Goal: Task Accomplishment & Management: Use online tool/utility

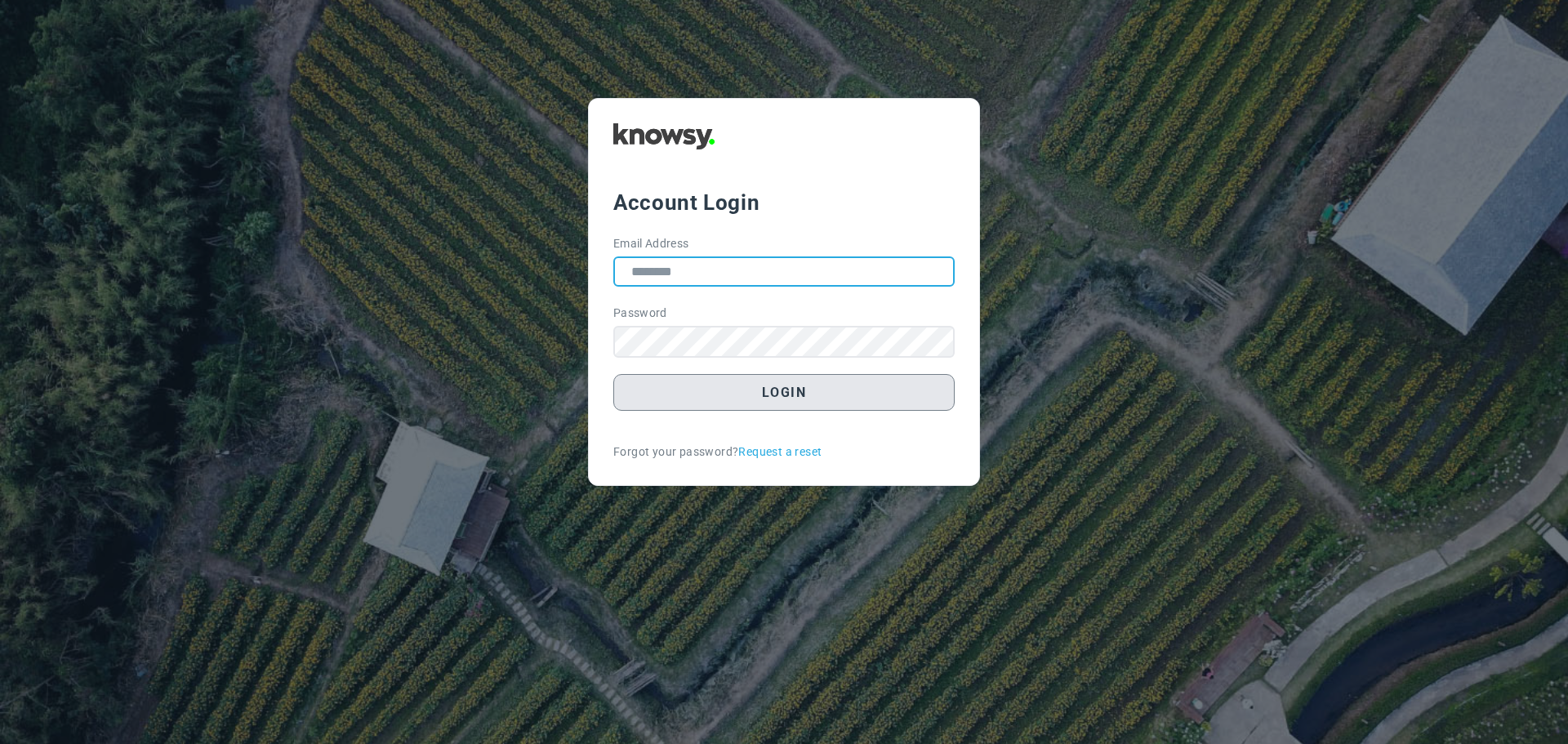
type input "**********"
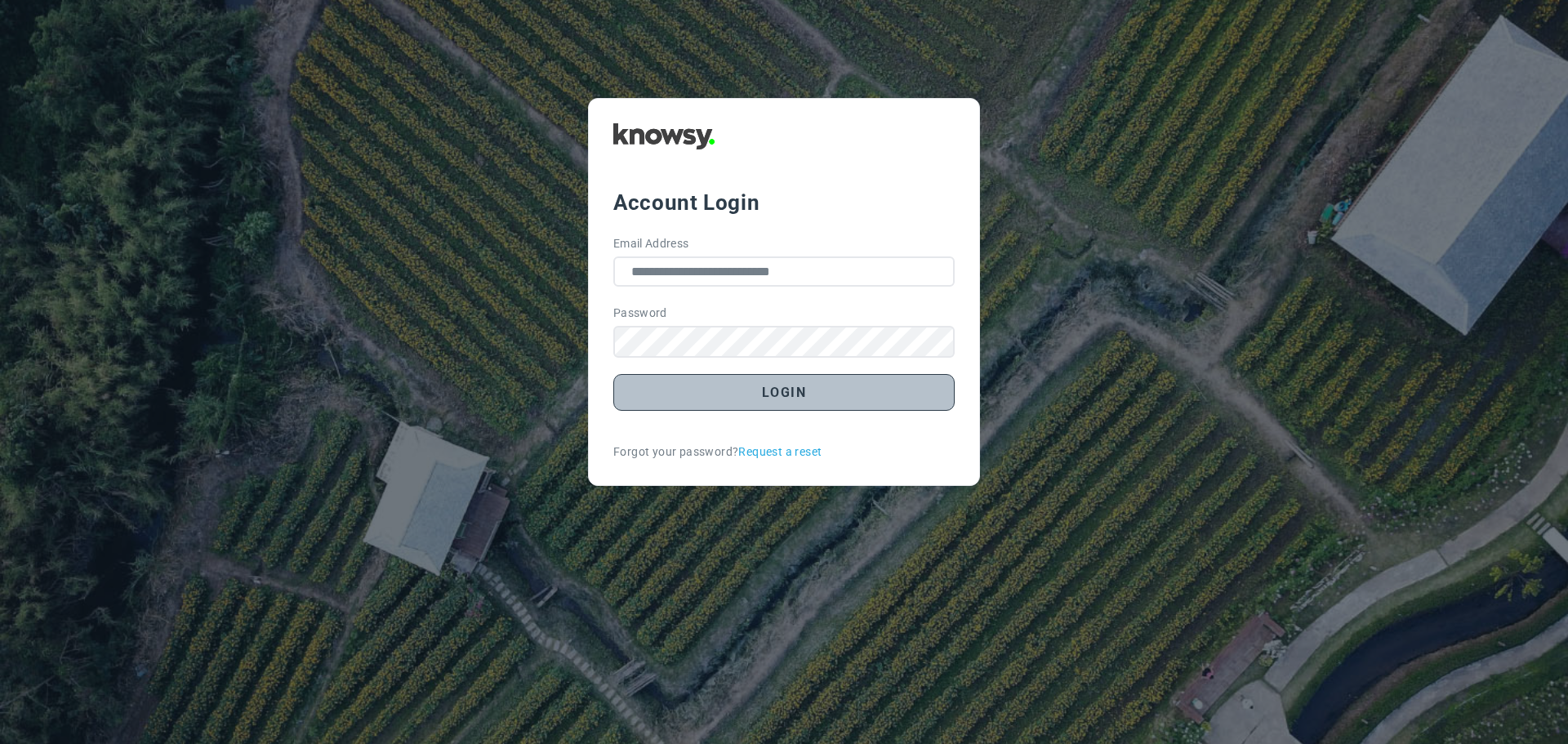
click at [806, 400] on button "Login" at bounding box center [784, 392] width 341 height 37
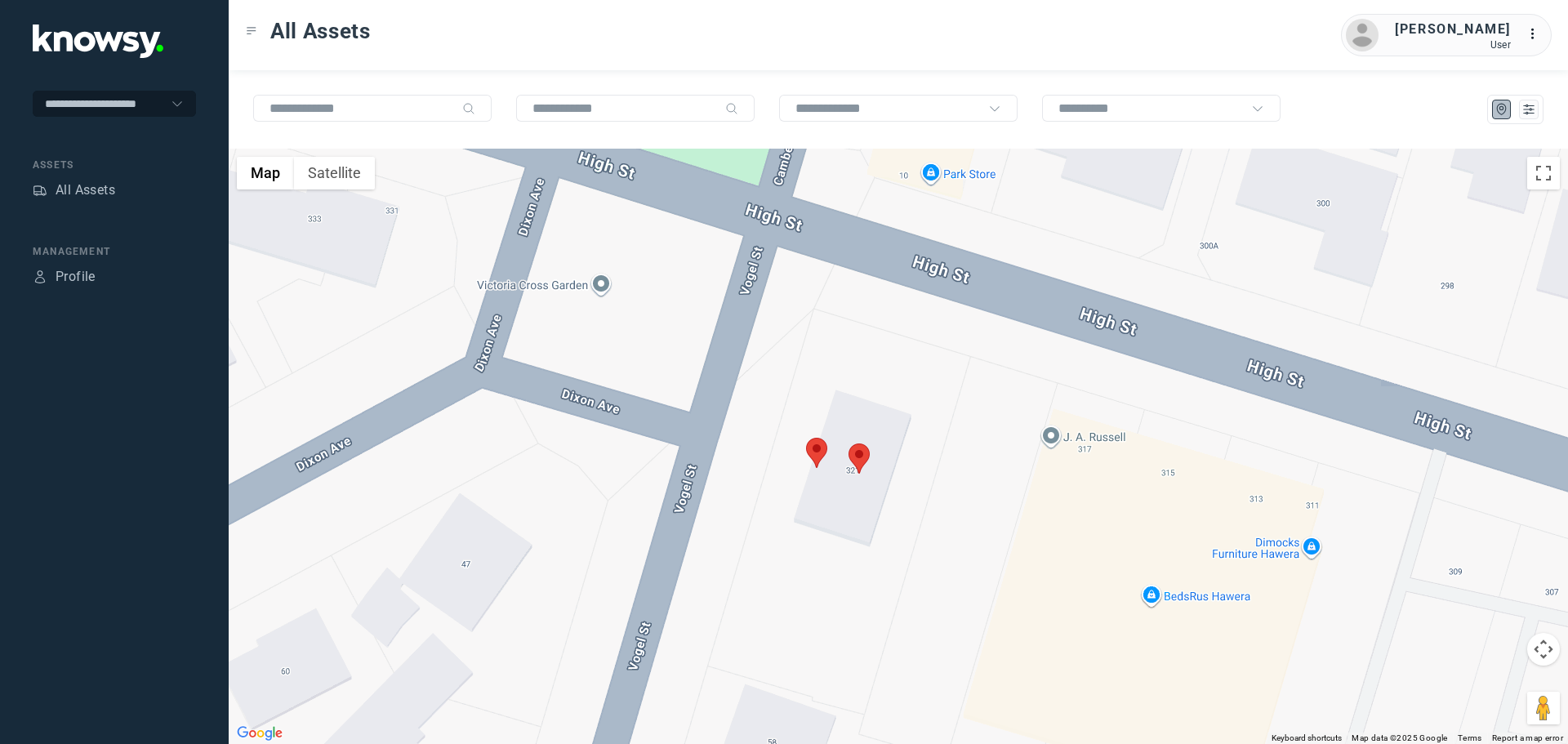
click at [807, 437] on area at bounding box center [807, 437] width 0 height 0
click at [882, 358] on button "Close" at bounding box center [870, 360] width 39 height 39
click at [849, 444] on area at bounding box center [849, 444] width 0 height 0
click at [917, 351] on button "Close" at bounding box center [912, 366] width 39 height 39
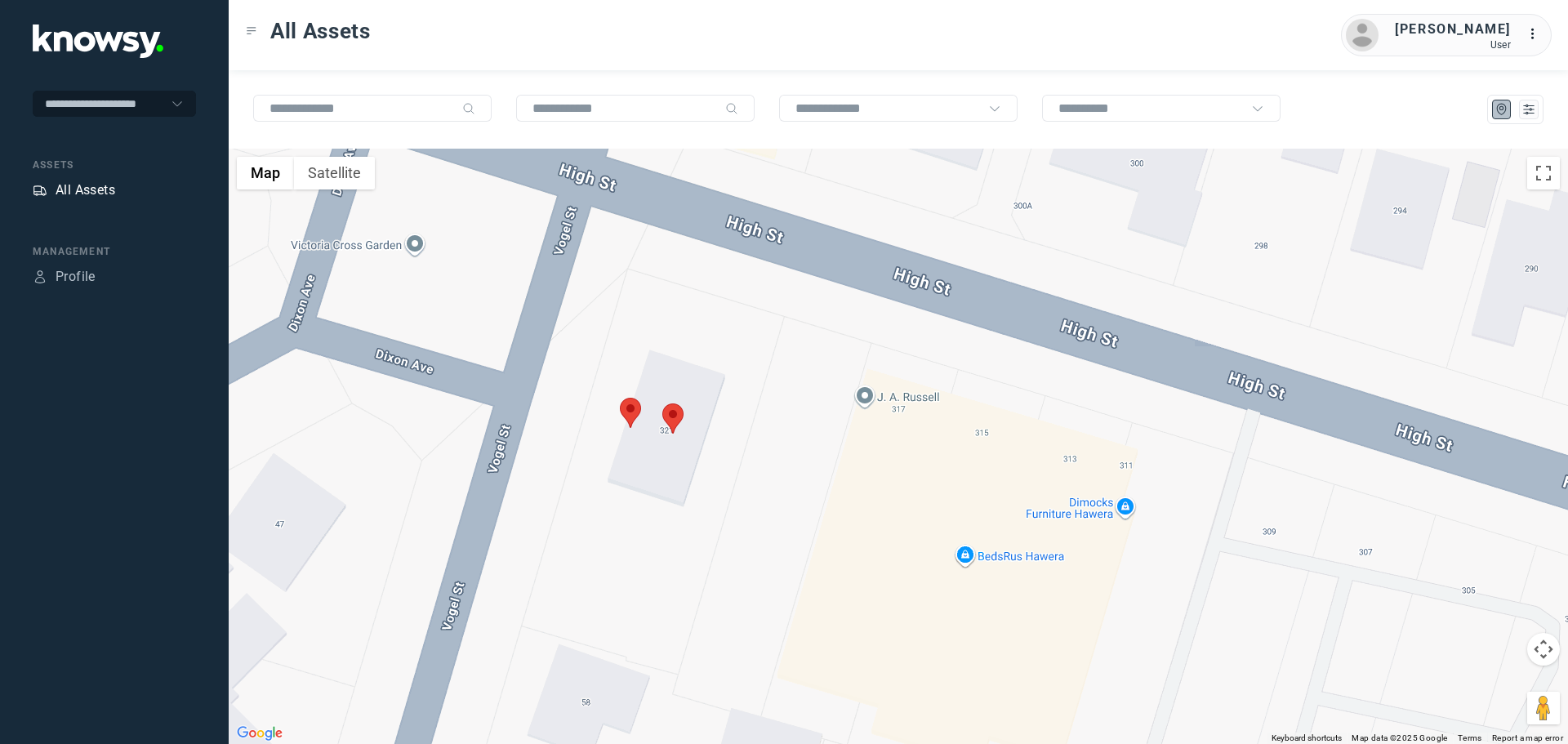
click at [78, 188] on div "All Assets" at bounding box center [86, 190] width 60 height 20
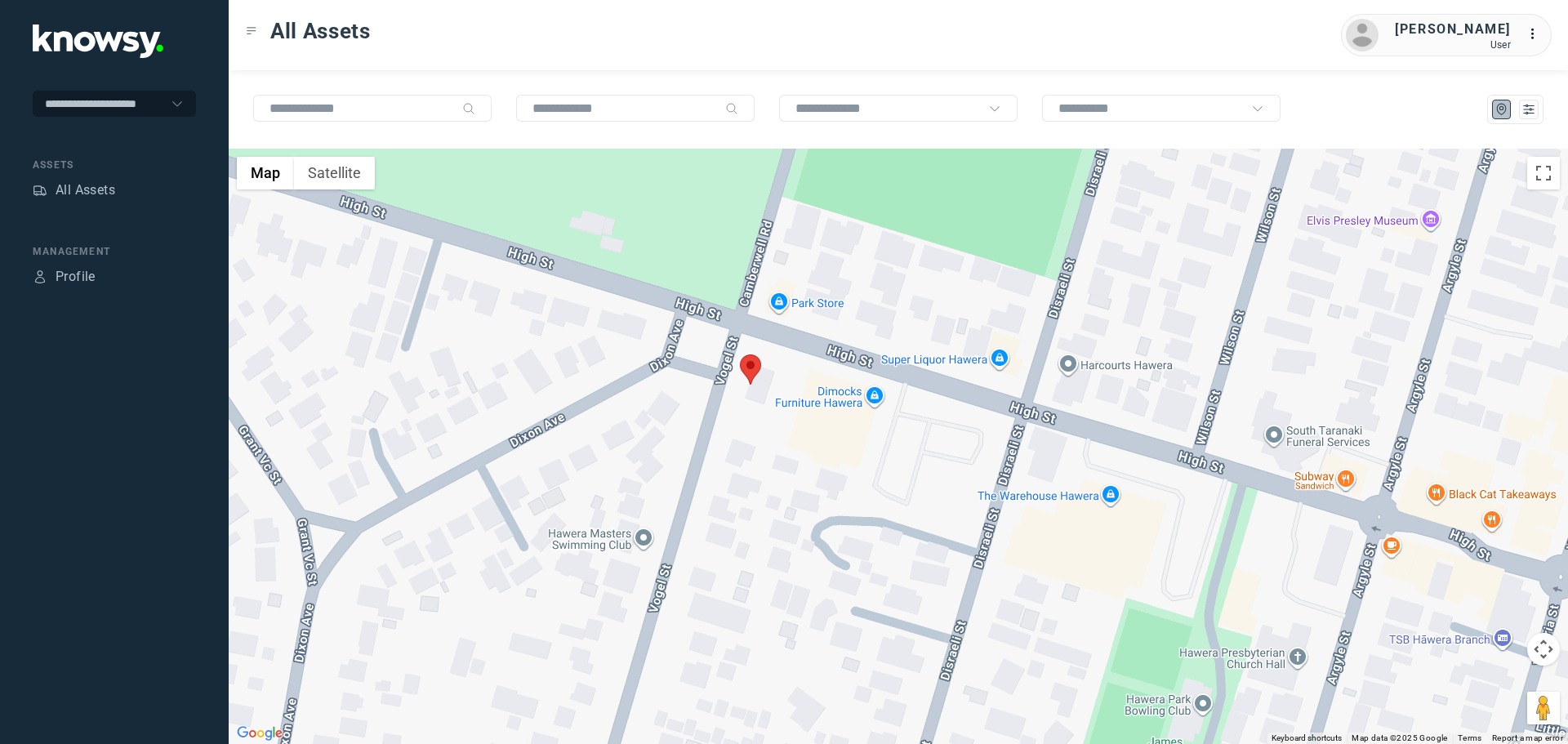
click at [740, 354] on area at bounding box center [740, 354] width 0 height 0
click at [814, 258] on button "Close" at bounding box center [803, 277] width 39 height 39
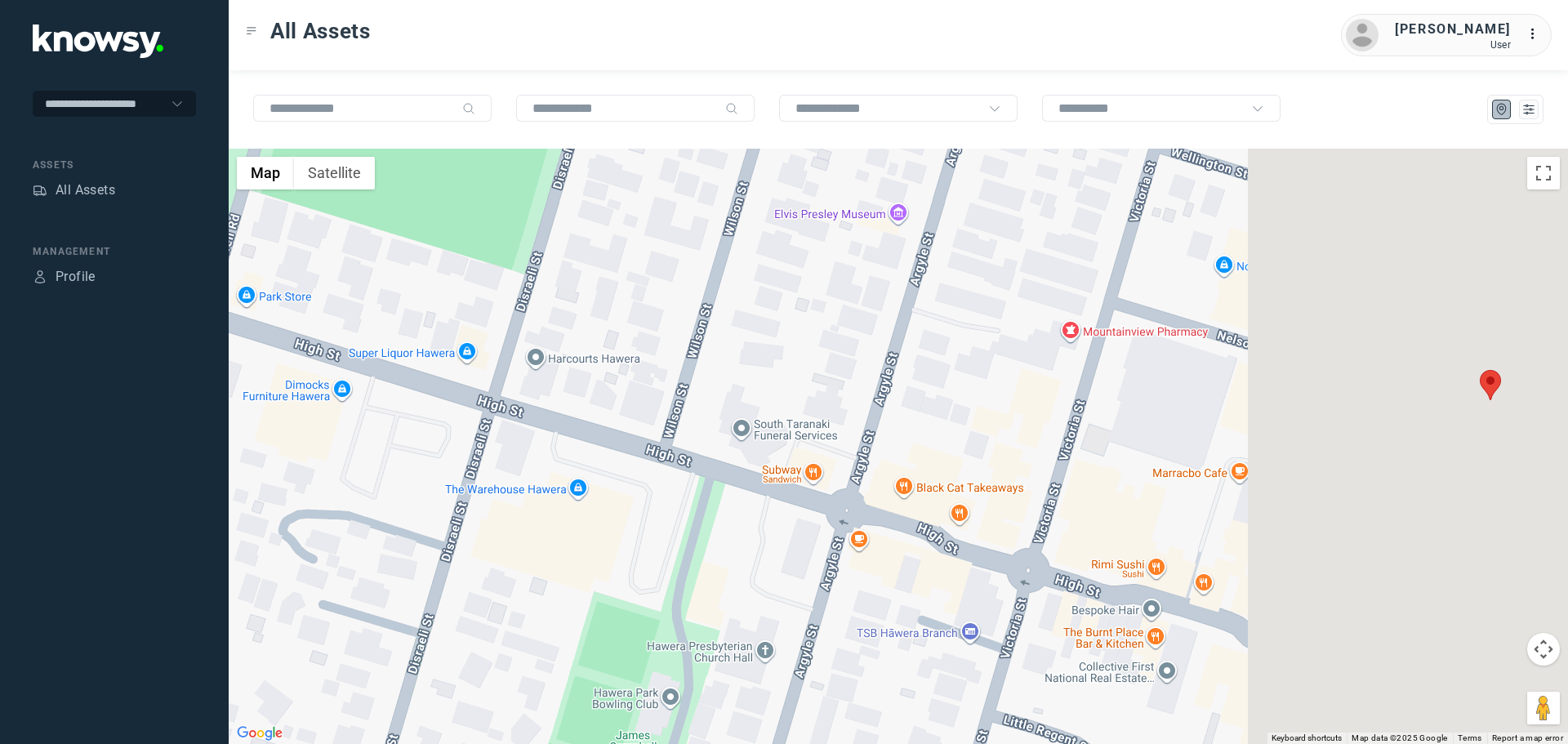
drag, startPoint x: 1163, startPoint y: 462, endPoint x: 572, endPoint y: 454, distance: 591.1
click at [571, 455] on div at bounding box center [899, 446] width 1340 height 595
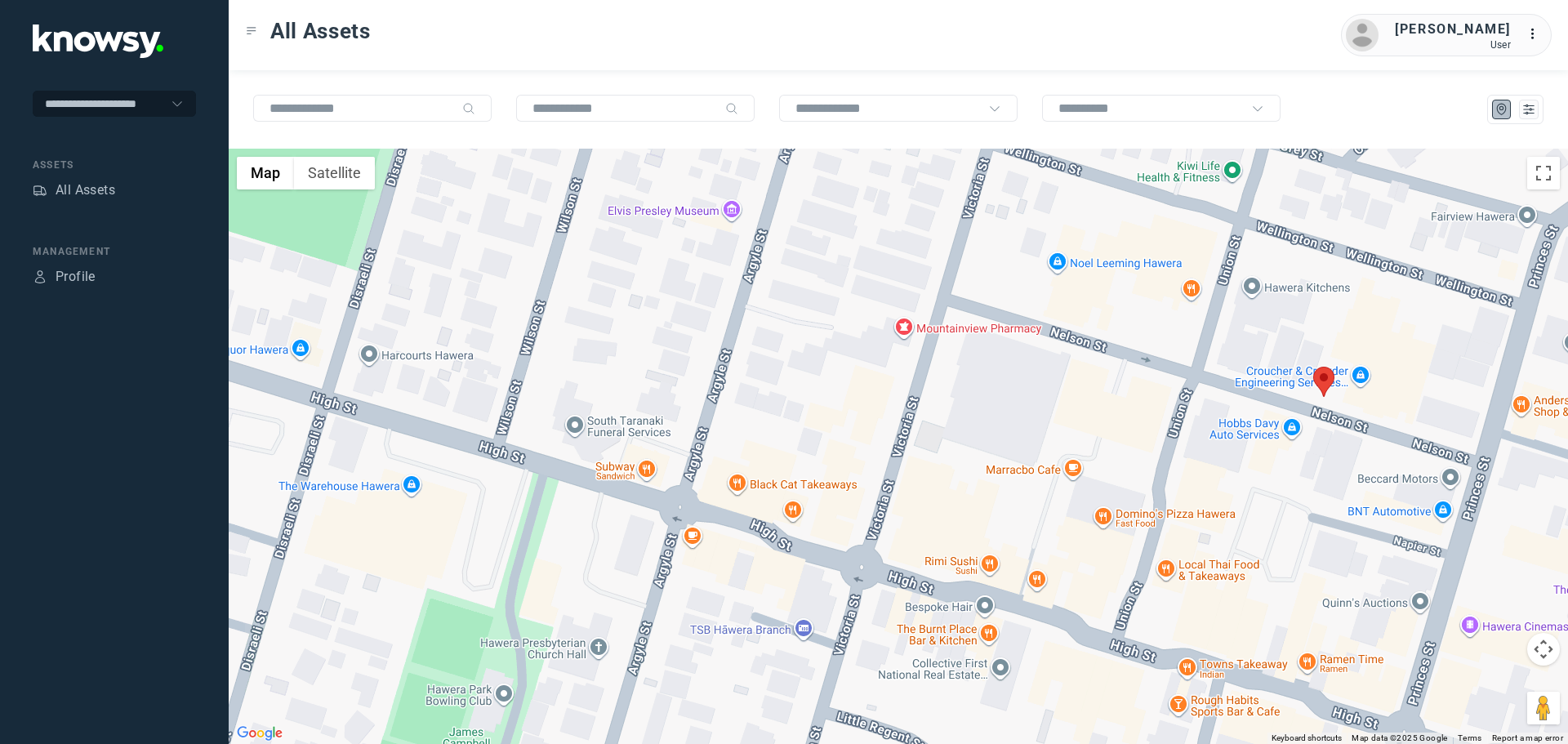
click at [1314, 367] on area at bounding box center [1314, 367] width 0 height 0
click at [1387, 280] on button "Close" at bounding box center [1377, 289] width 39 height 39
click at [81, 187] on div "All Assets" at bounding box center [86, 190] width 60 height 20
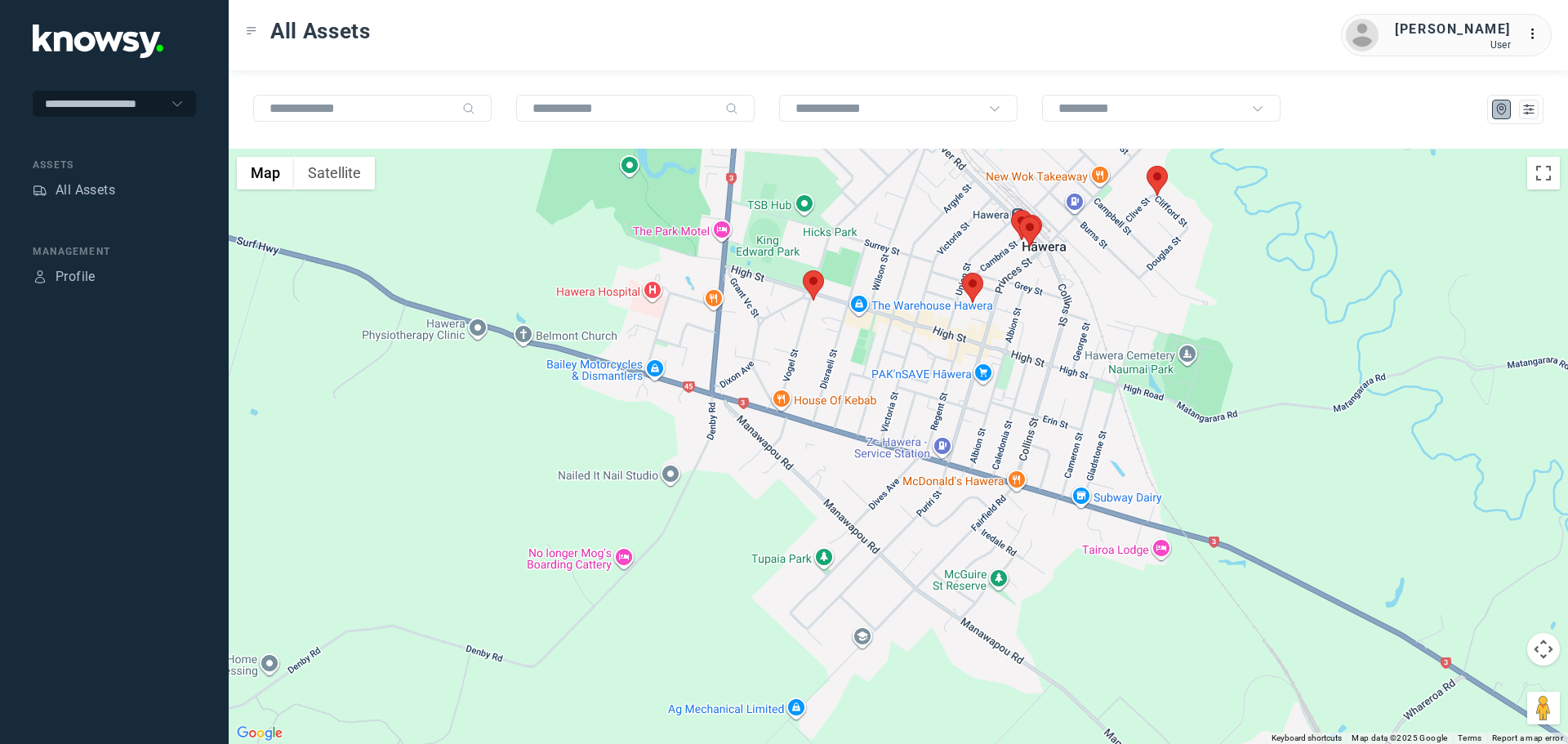
click at [803, 271] on area at bounding box center [803, 271] width 0 height 0
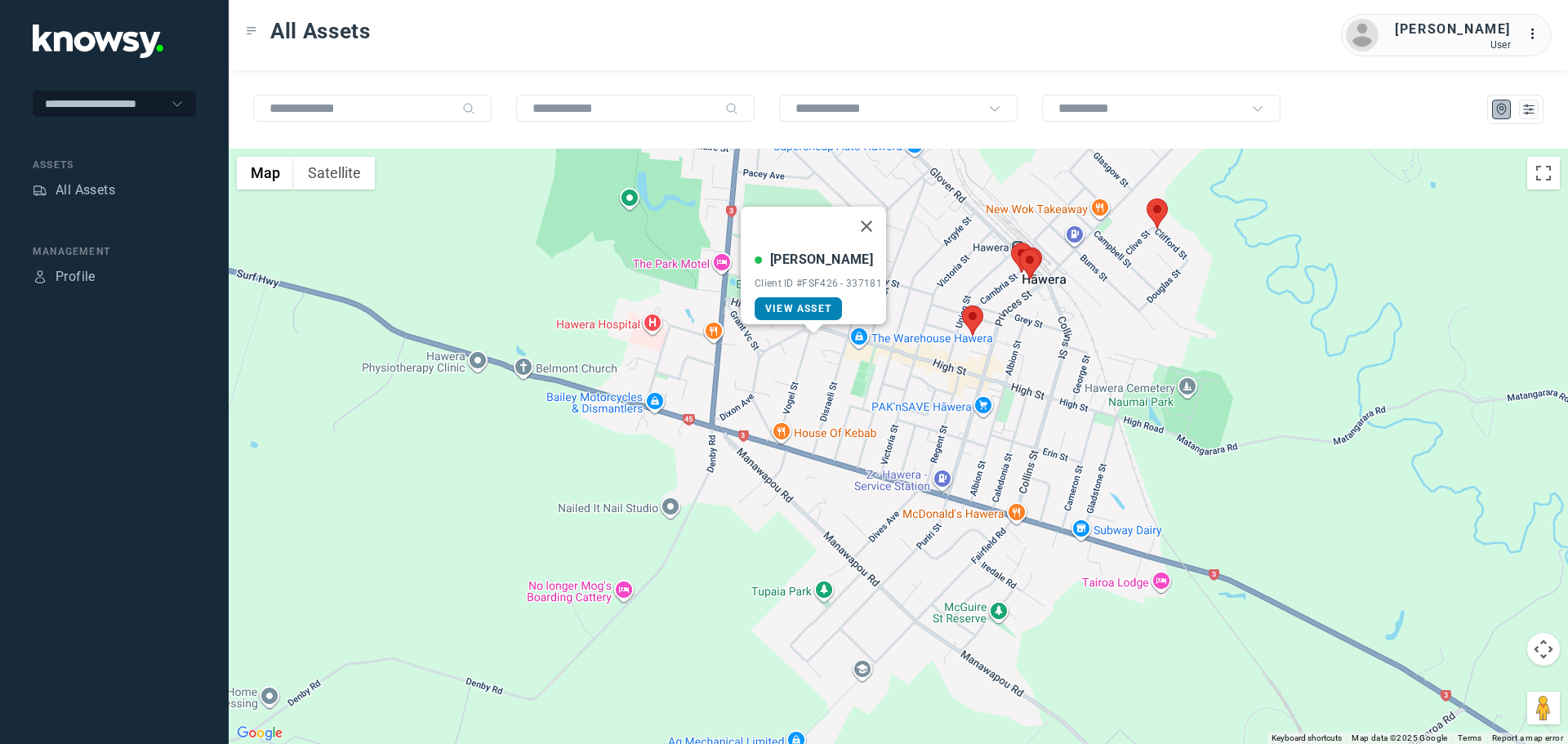
click at [809, 303] on span "View Asset" at bounding box center [798, 308] width 66 height 12
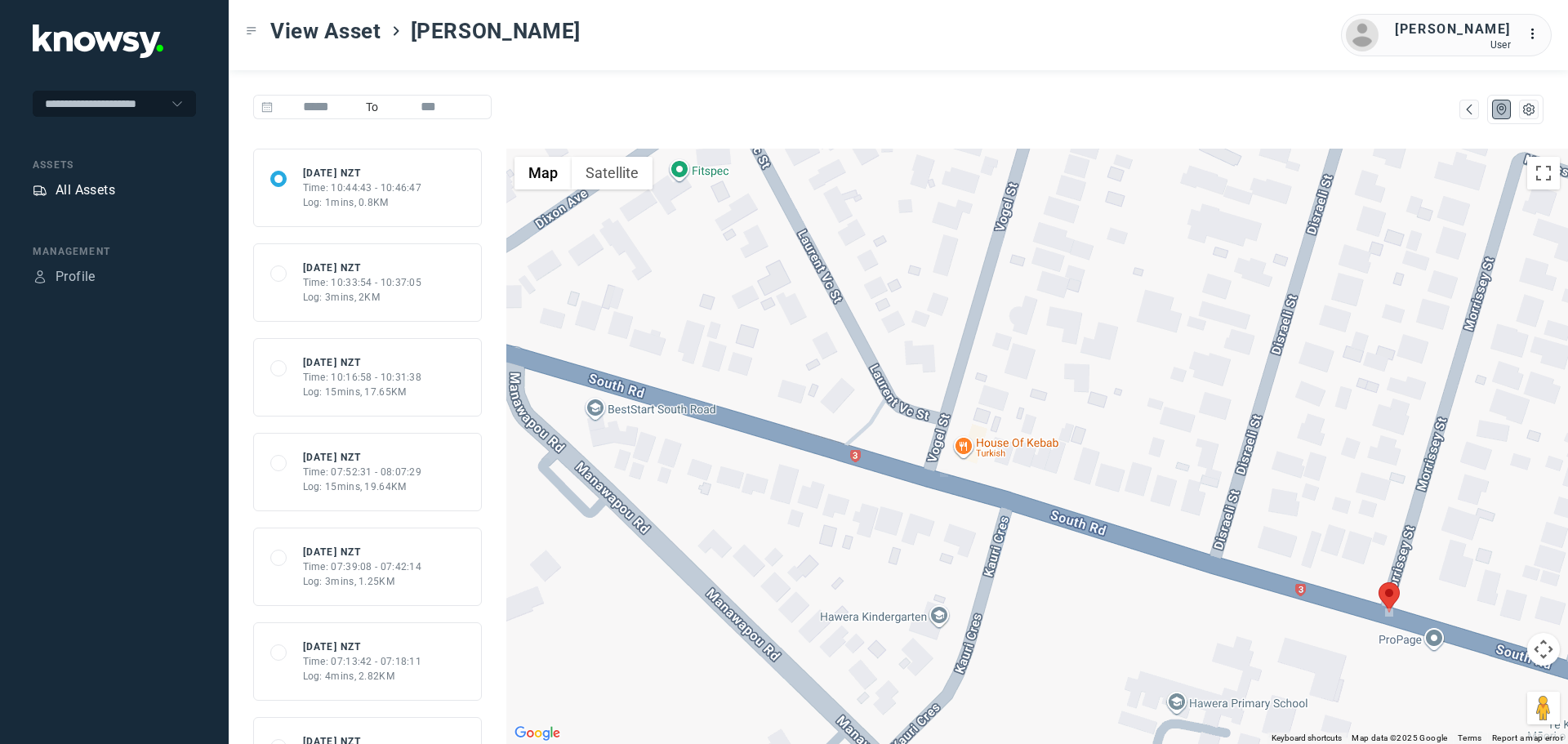
click at [100, 188] on div "All Assets" at bounding box center [86, 190] width 60 height 20
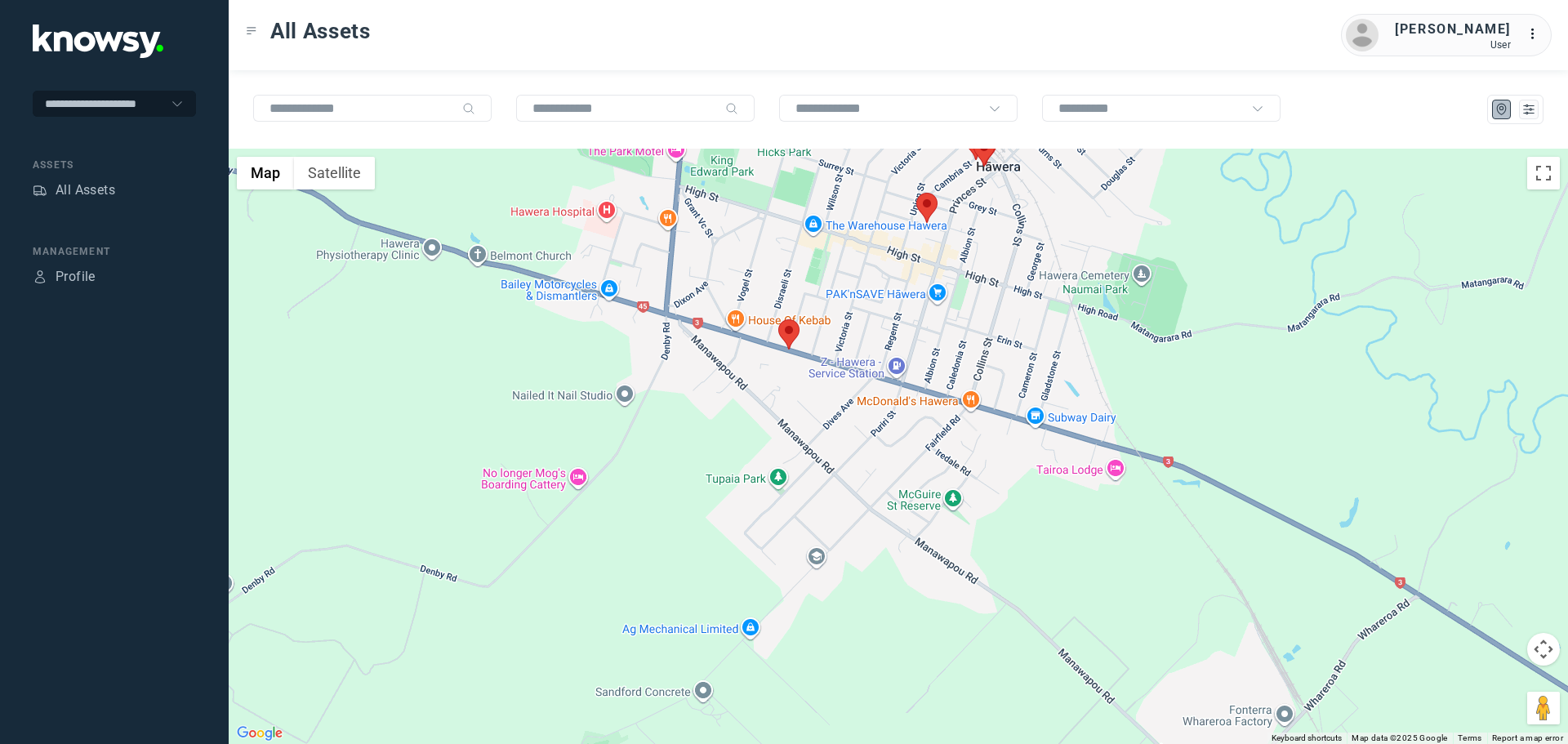
click at [779, 319] on area at bounding box center [779, 319] width 0 height 0
click at [790, 319] on span "View Asset" at bounding box center [773, 325] width 66 height 12
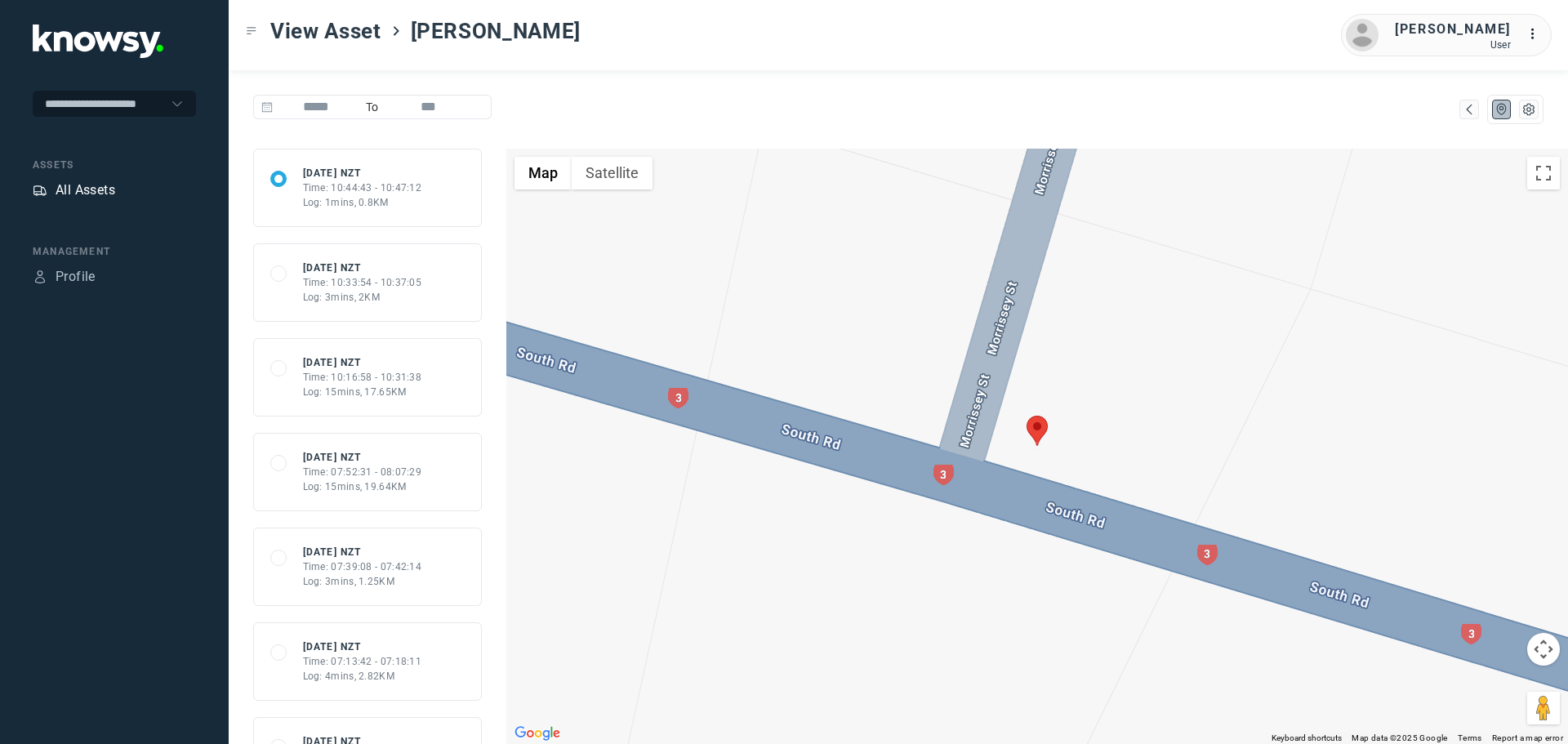
click at [82, 188] on div "All Assets" at bounding box center [86, 190] width 60 height 20
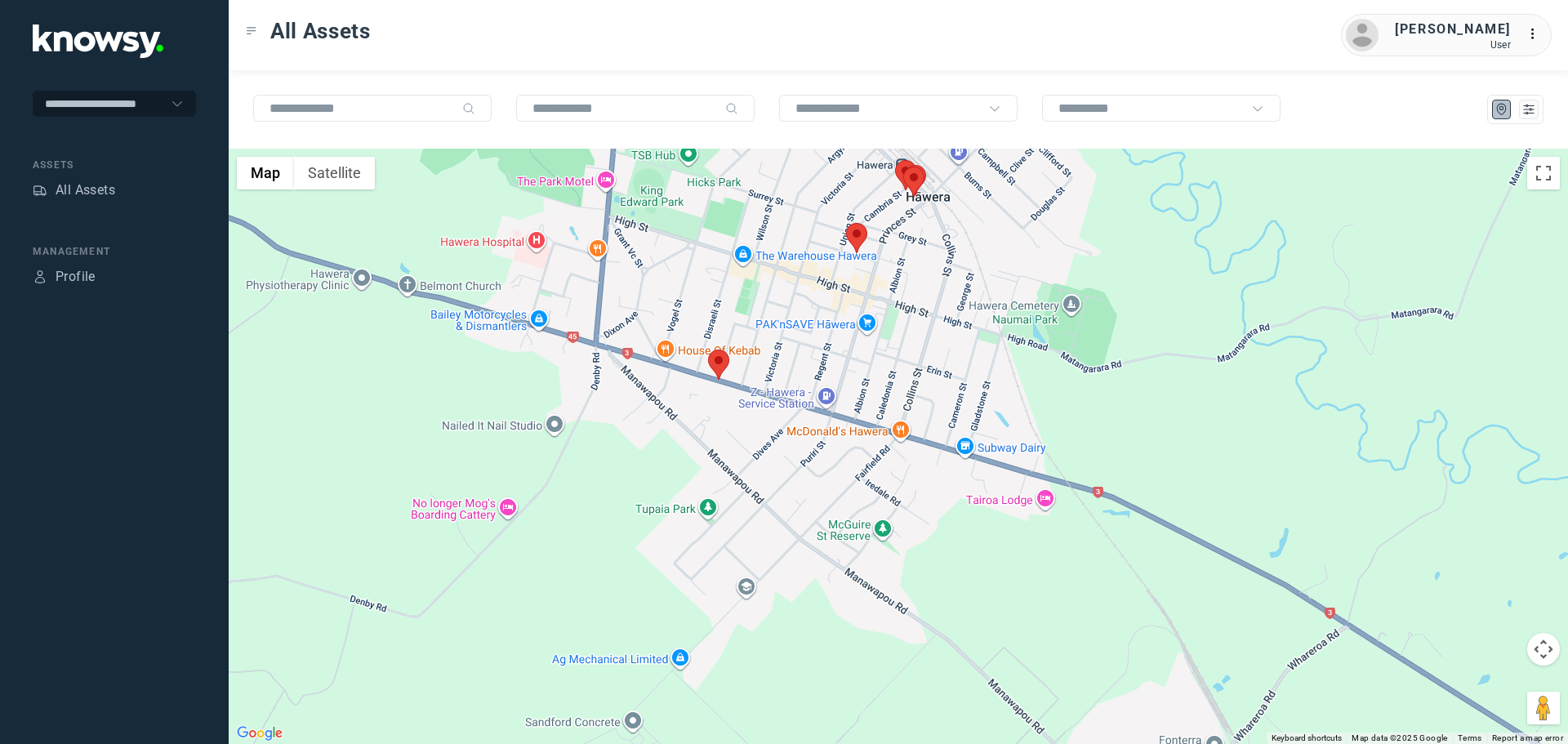
click at [708, 350] on area at bounding box center [708, 350] width 0 height 0
click at [722, 354] on link "View Asset" at bounding box center [704, 354] width 88 height 23
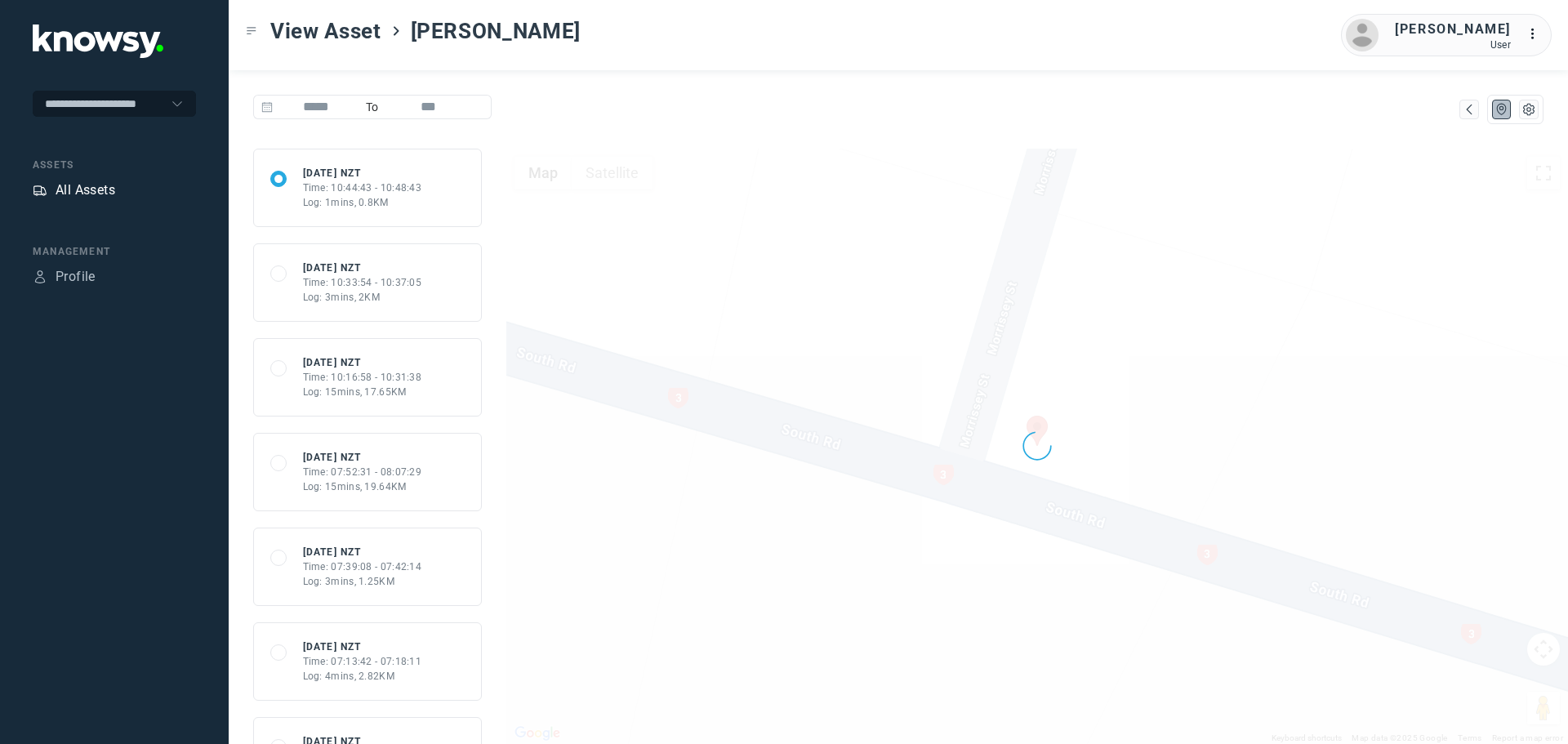
click at [91, 185] on div "All Assets" at bounding box center [86, 190] width 60 height 20
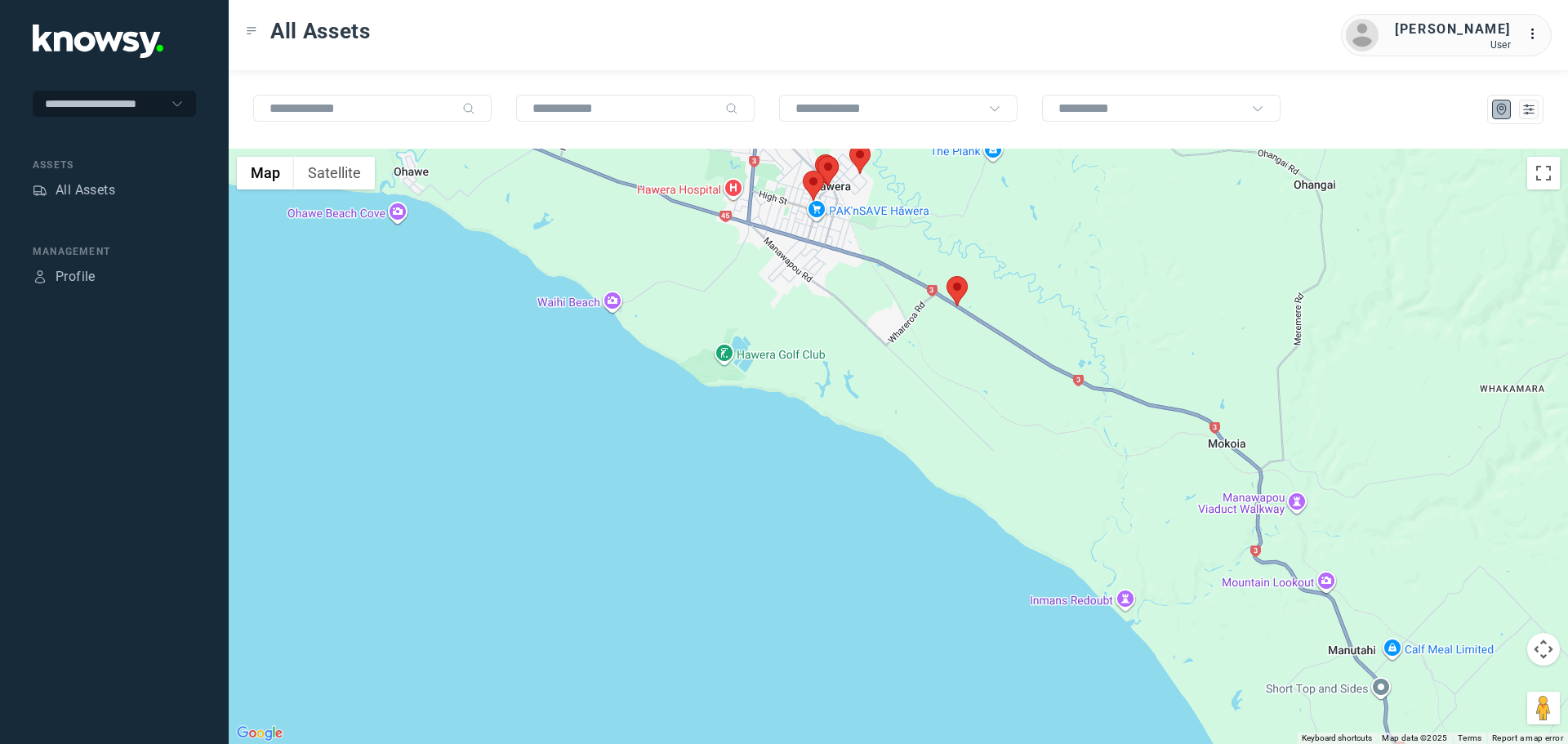
click at [946, 276] on area at bounding box center [946, 276] width 0 height 0
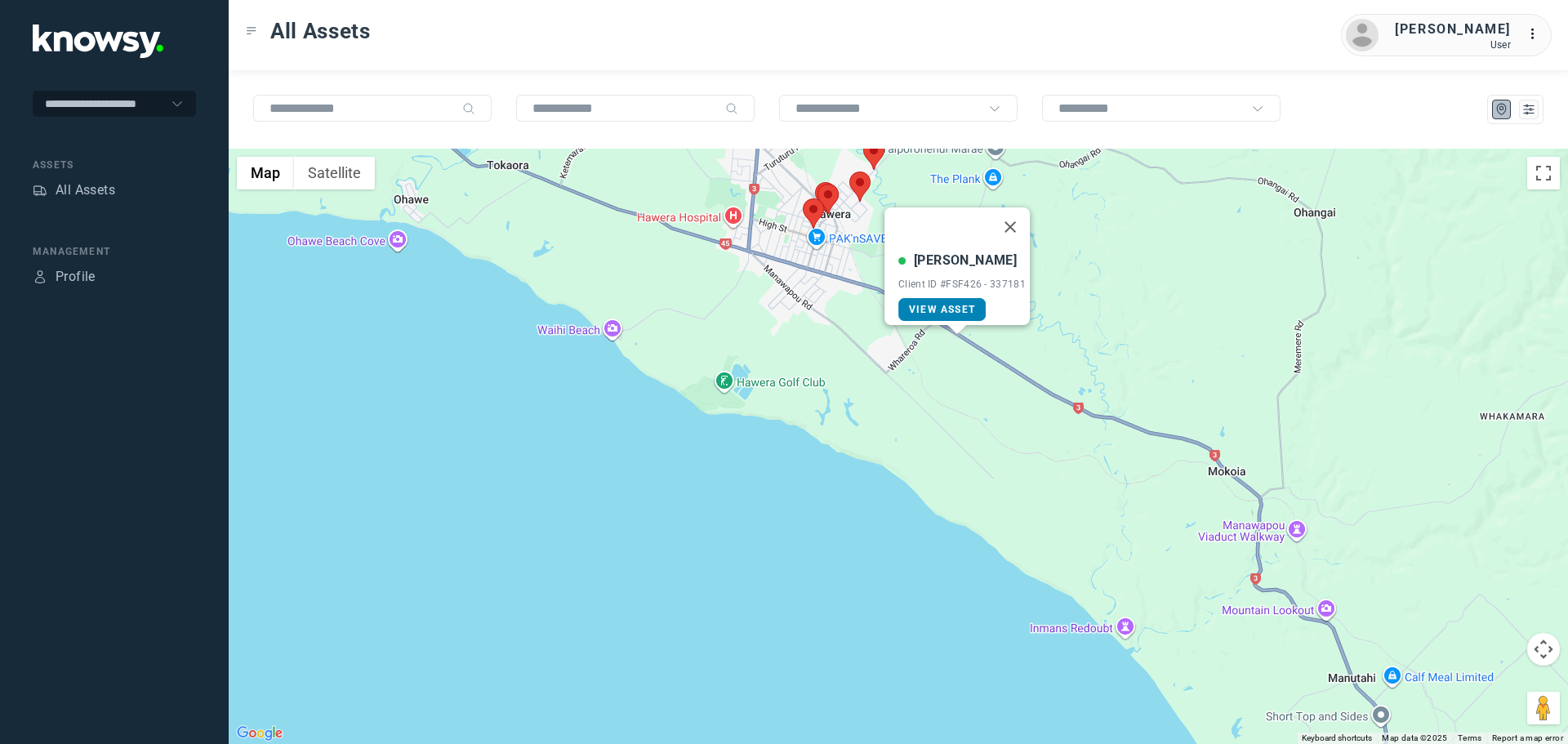
click at [957, 304] on span "View Asset" at bounding box center [942, 309] width 66 height 12
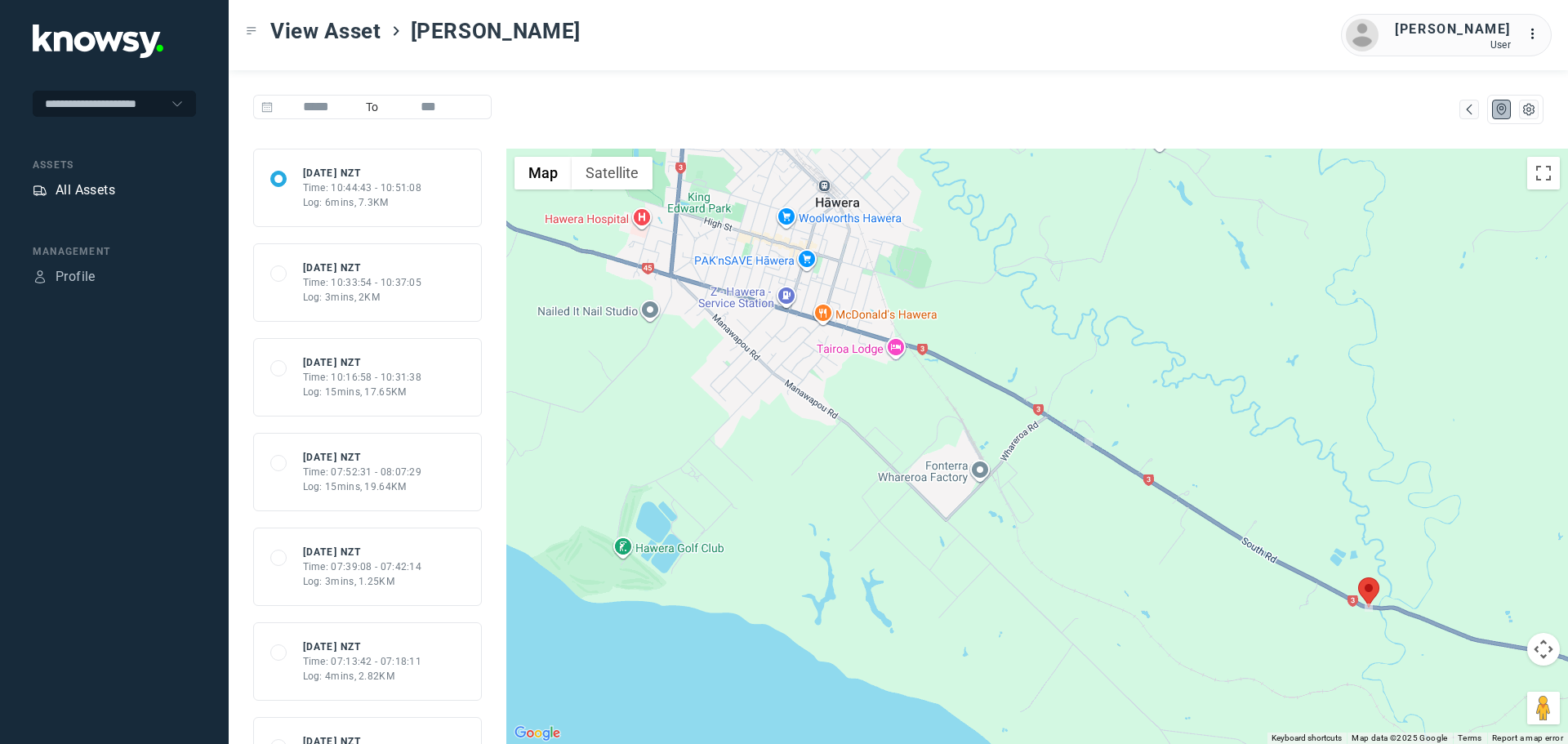
click at [111, 186] on div "All Assets" at bounding box center [86, 190] width 60 height 20
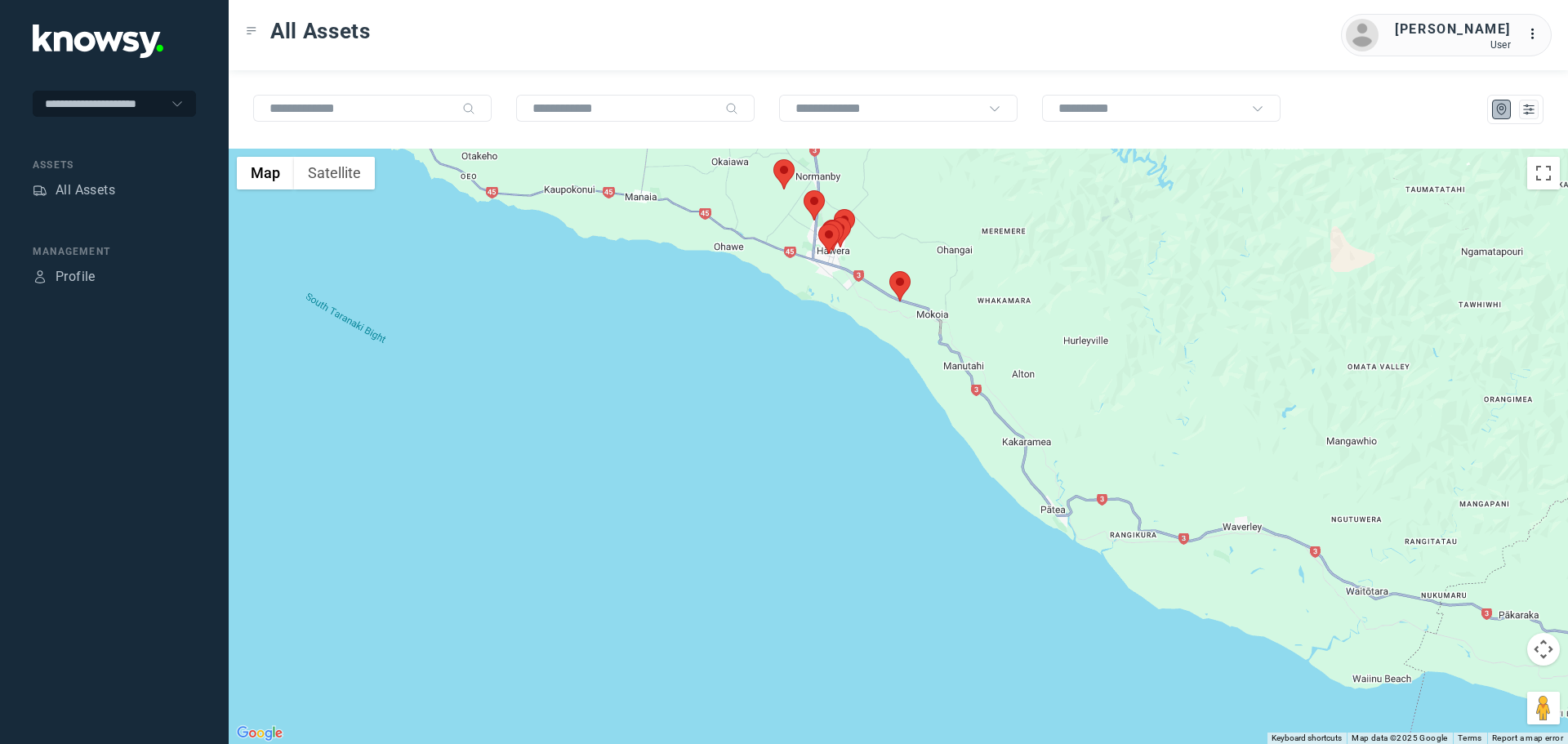
click at [890, 271] on area at bounding box center [890, 271] width 0 height 0
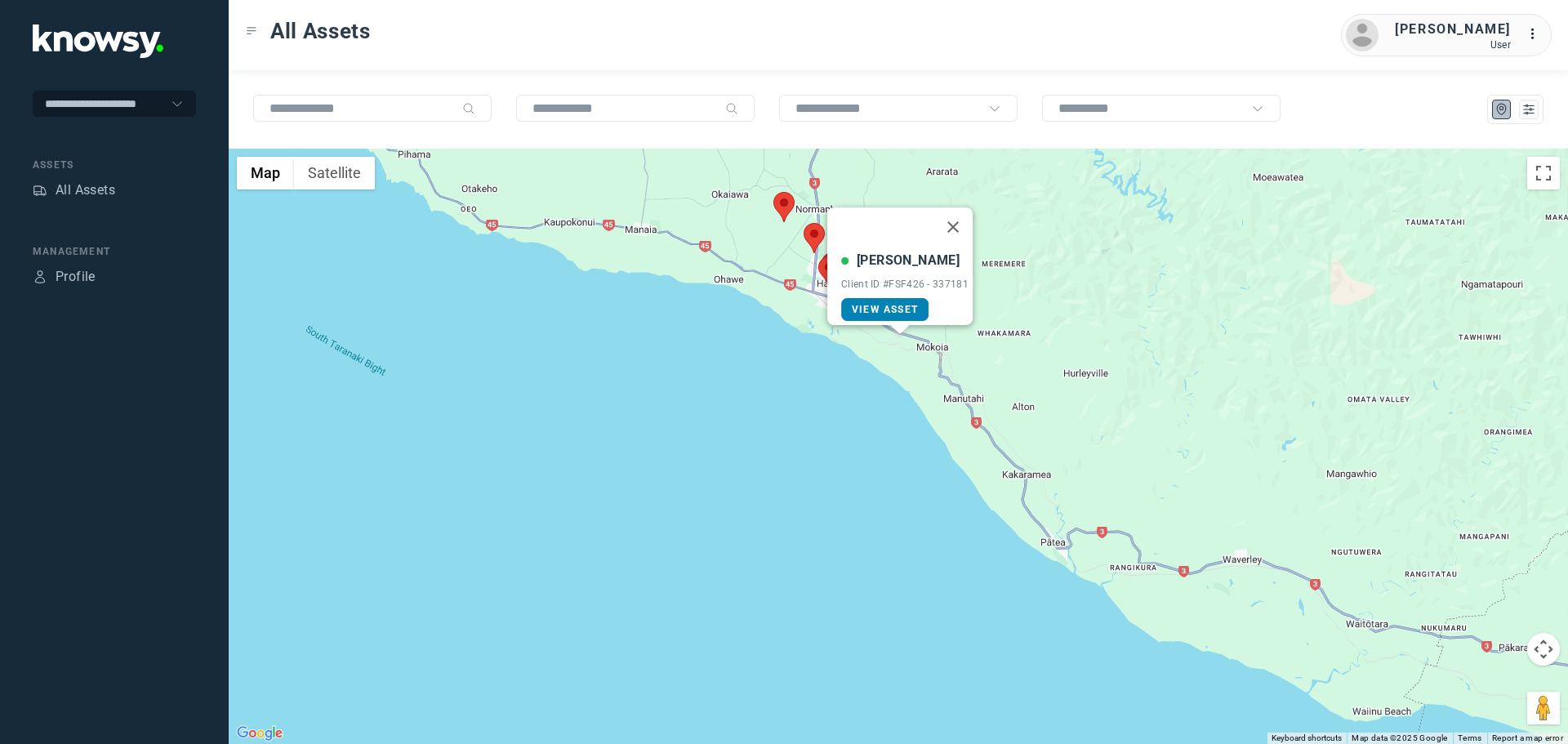
click at [899, 304] on span "View Asset" at bounding box center [884, 309] width 66 height 12
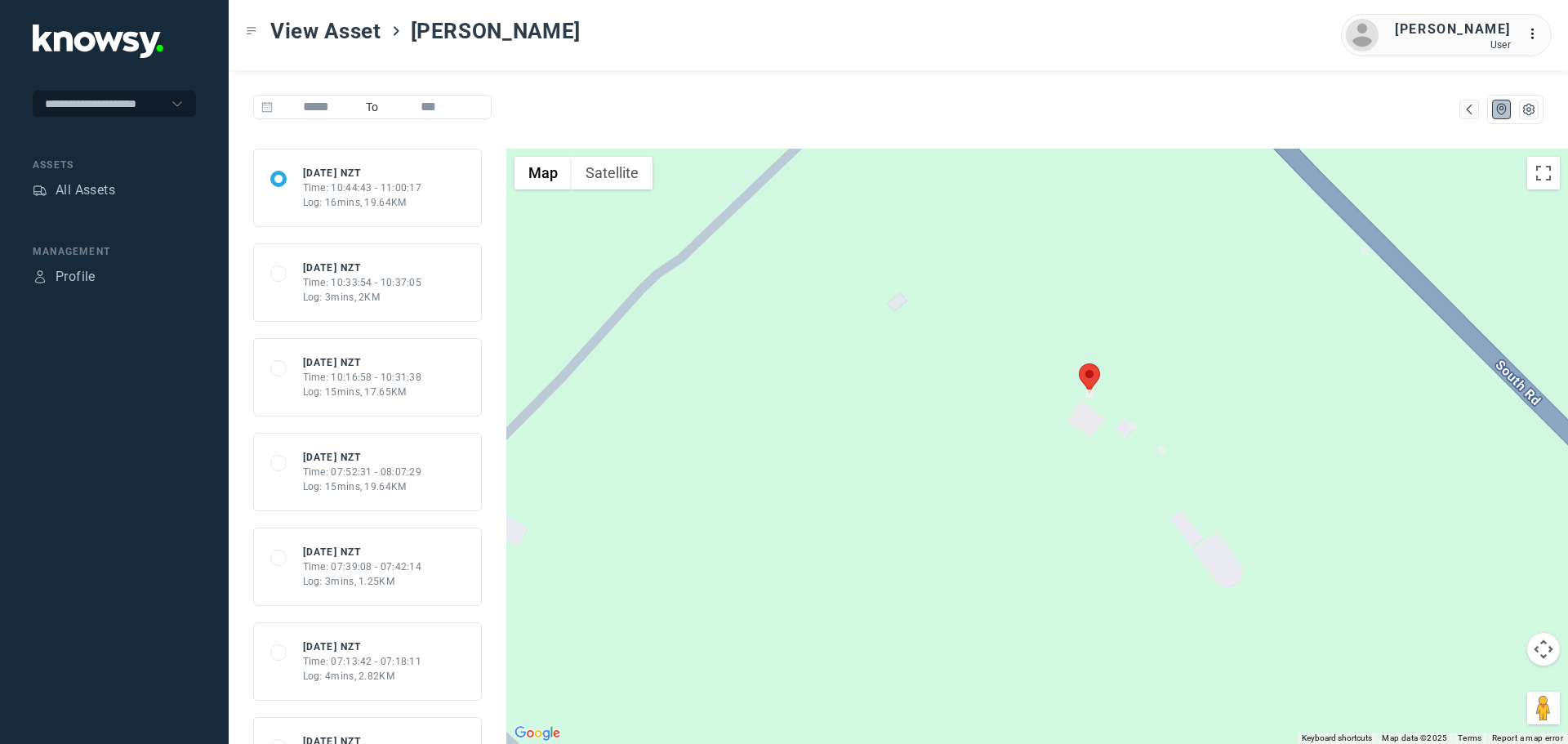
drag, startPoint x: 1127, startPoint y: 452, endPoint x: 1140, endPoint y: 540, distance: 89.0
click at [1140, 540] on div at bounding box center [1037, 446] width 1062 height 595
click at [69, 194] on div "All Assets" at bounding box center [86, 190] width 60 height 20
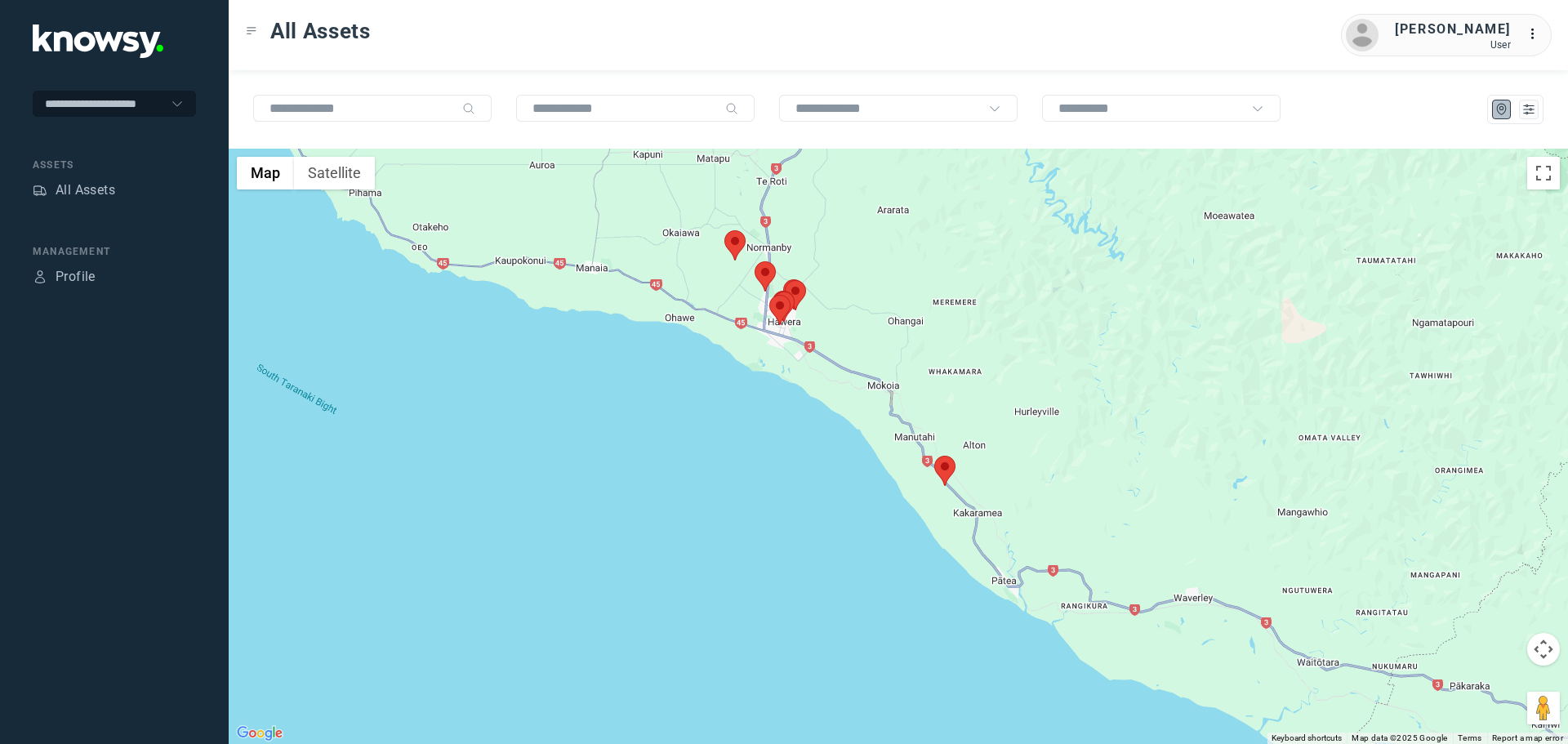
click at [935, 455] on area at bounding box center [935, 455] width 0 height 0
